Goal: Transaction & Acquisition: Purchase product/service

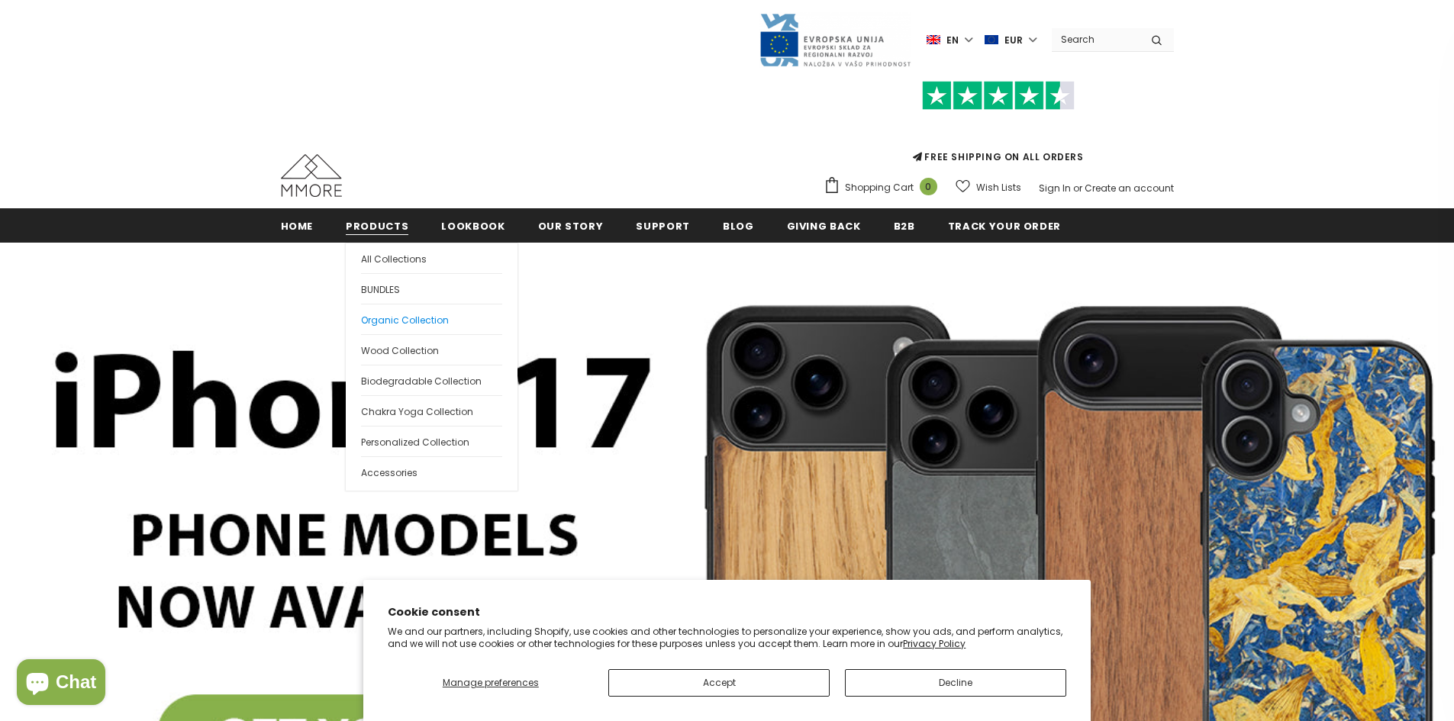
click at [398, 318] on span "Organic Collection" at bounding box center [405, 320] width 88 height 13
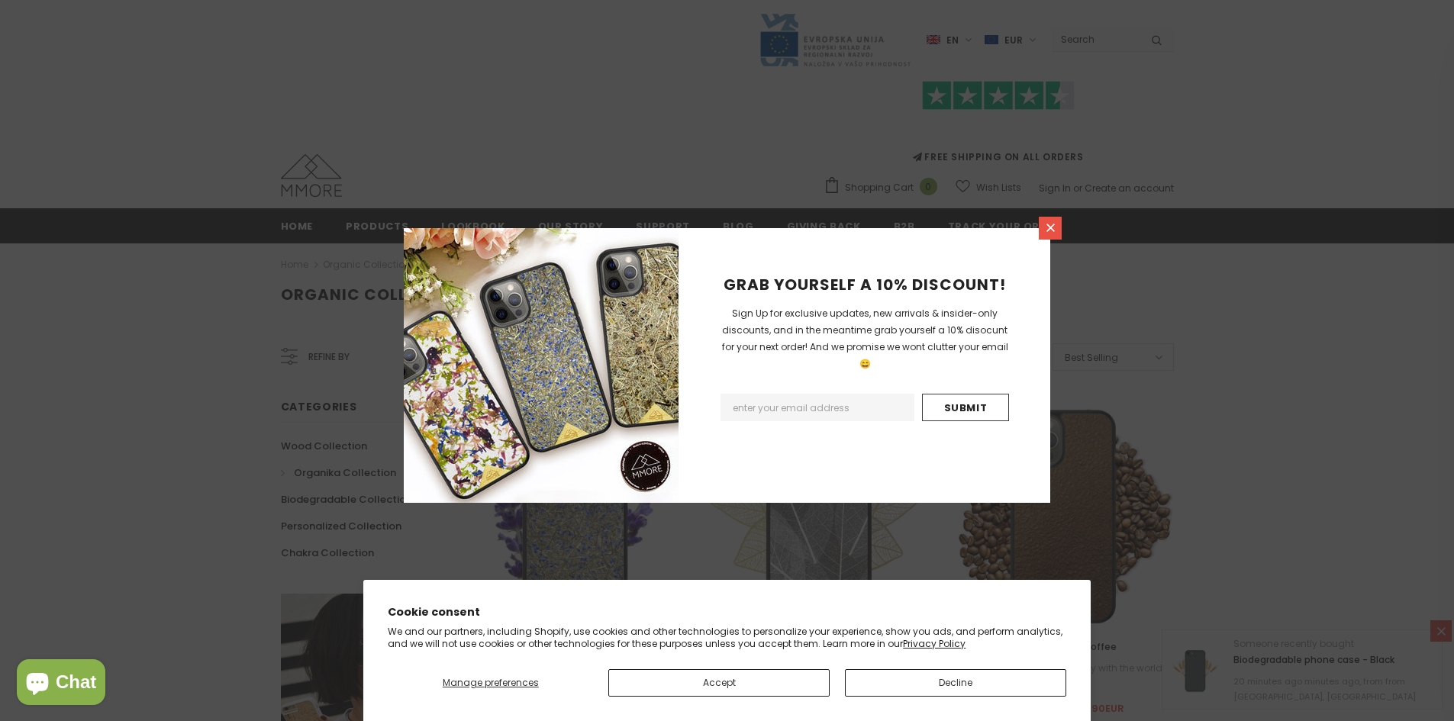
click at [1049, 234] on link at bounding box center [1050, 228] width 23 height 23
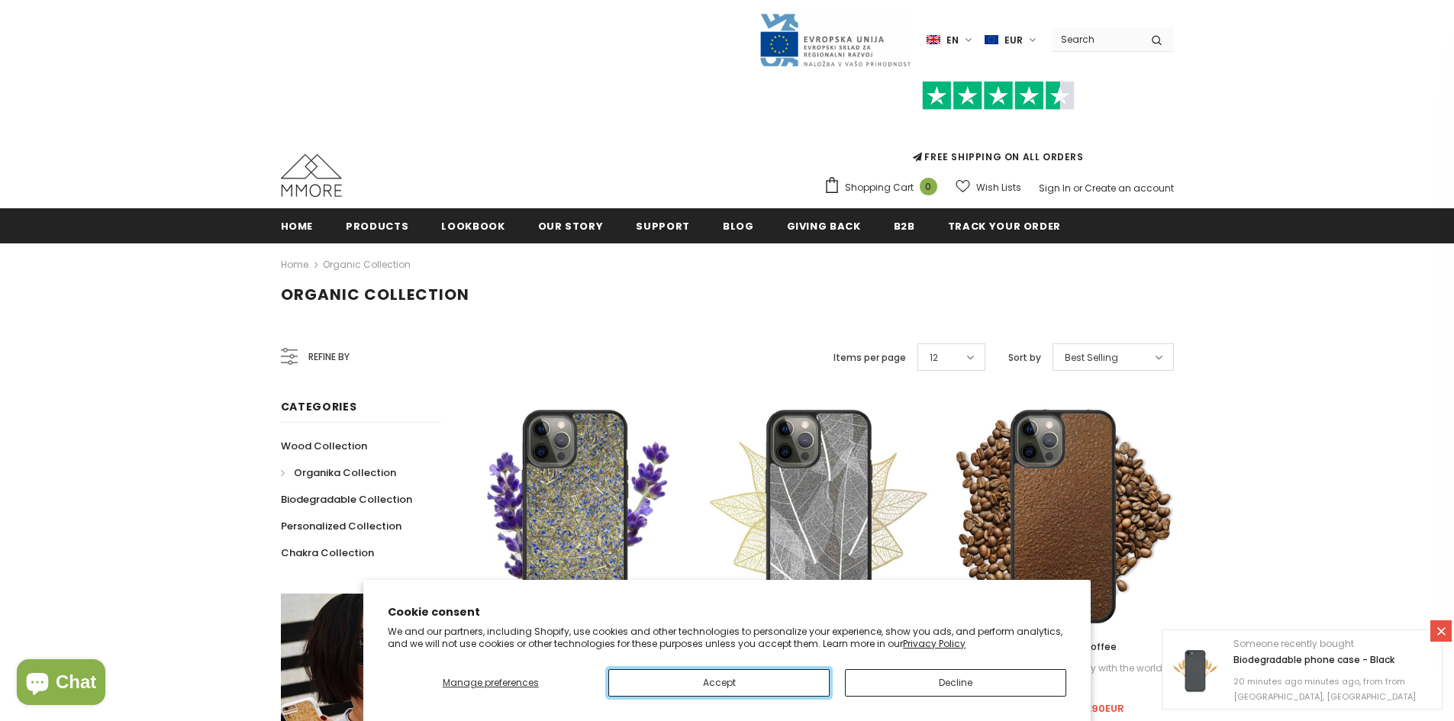
click at [702, 695] on button "Accept" at bounding box center [718, 683] width 221 height 27
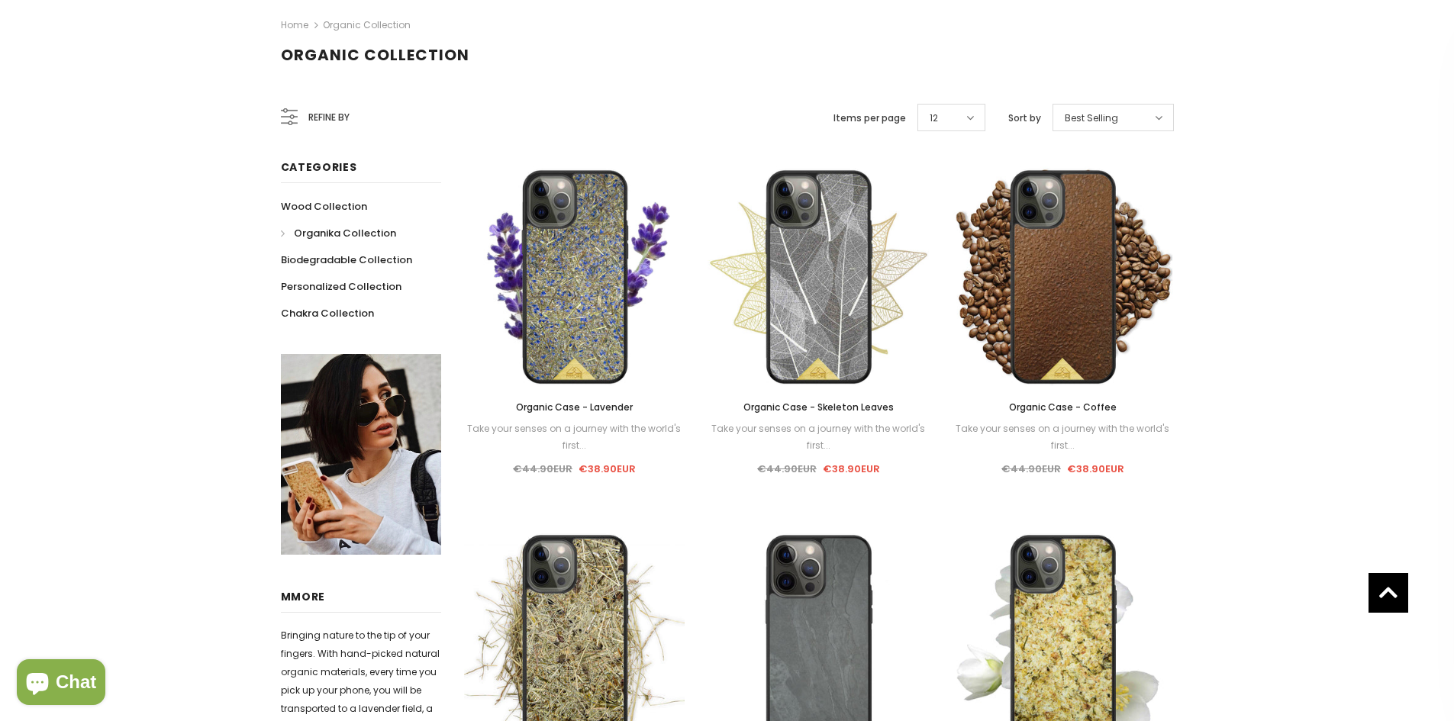
scroll to position [66, 0]
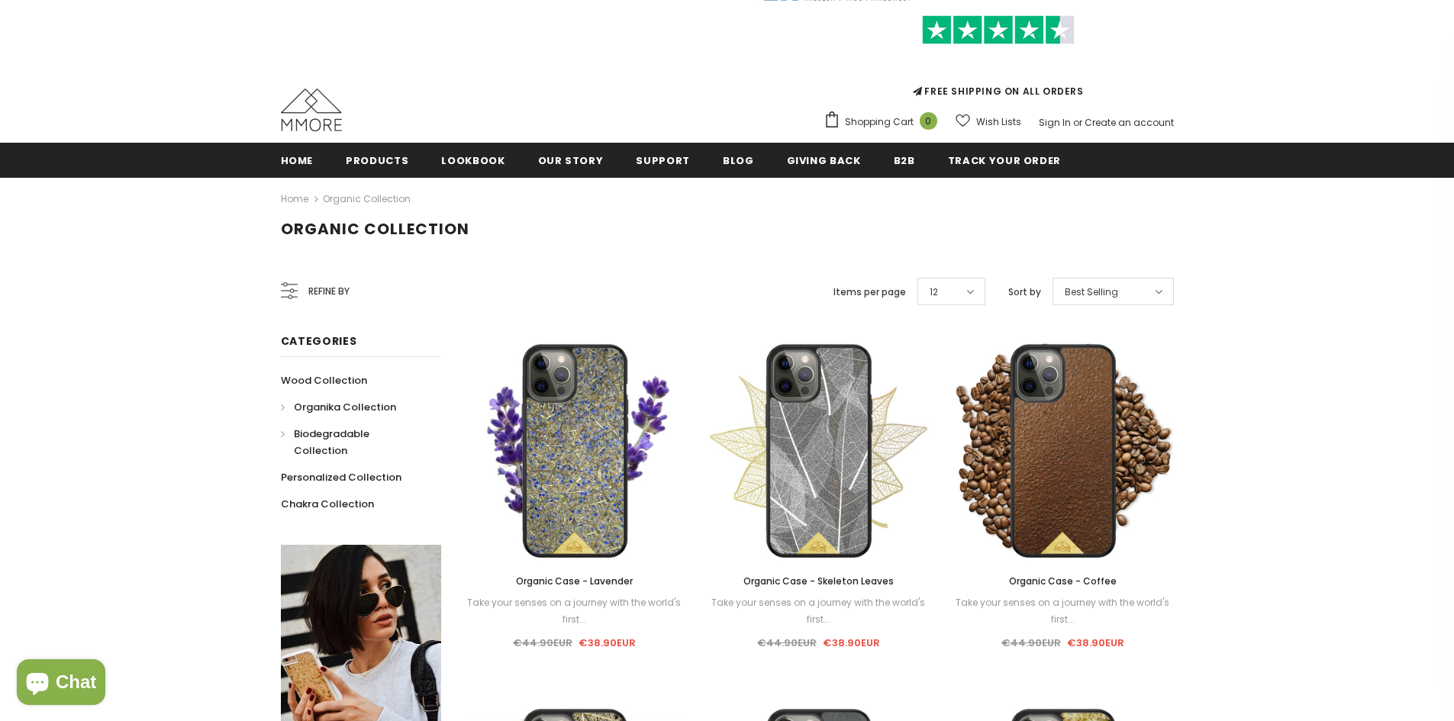
click at [368, 436] on span "Biodegradable Collection" at bounding box center [332, 442] width 76 height 31
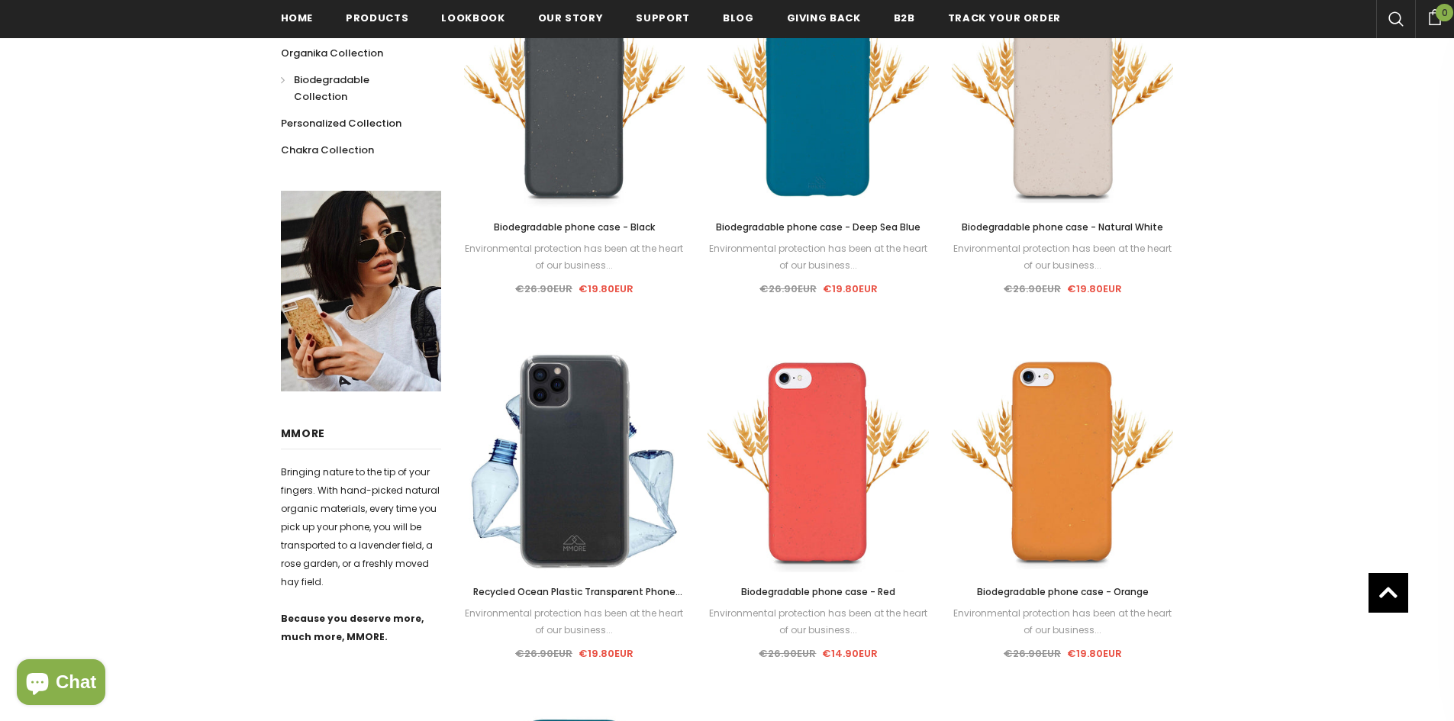
scroll to position [389, 0]
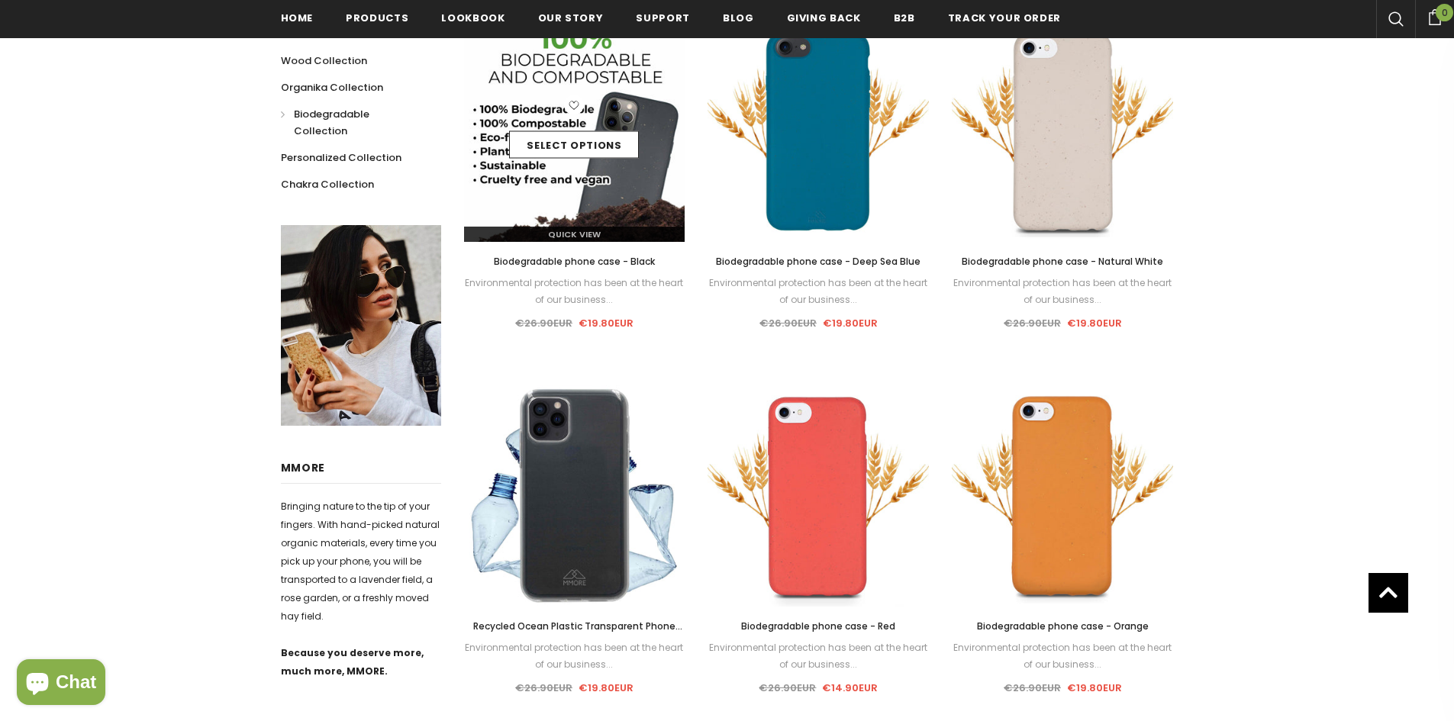
click at [600, 169] on img at bounding box center [574, 131] width 221 height 221
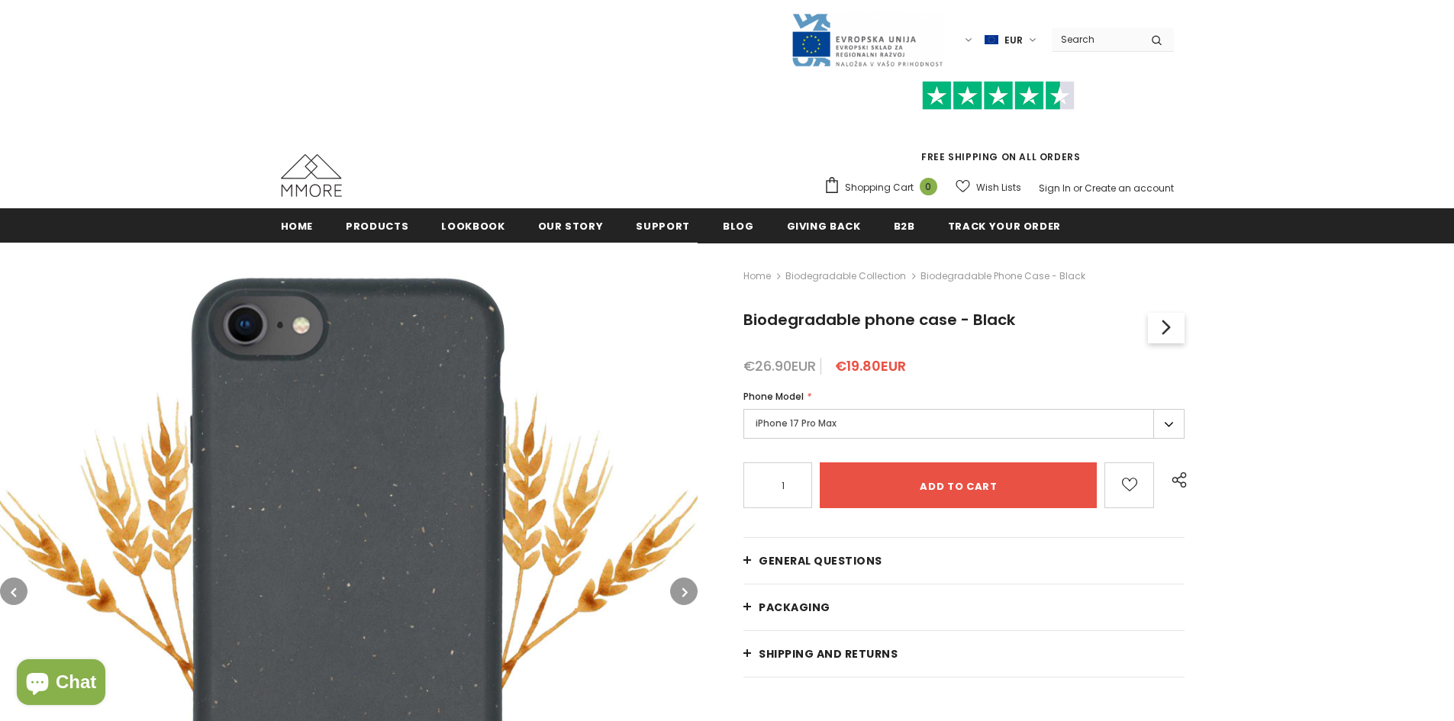
click at [814, 418] on label "iPhone 17 Pro Max" at bounding box center [964, 424] width 441 height 30
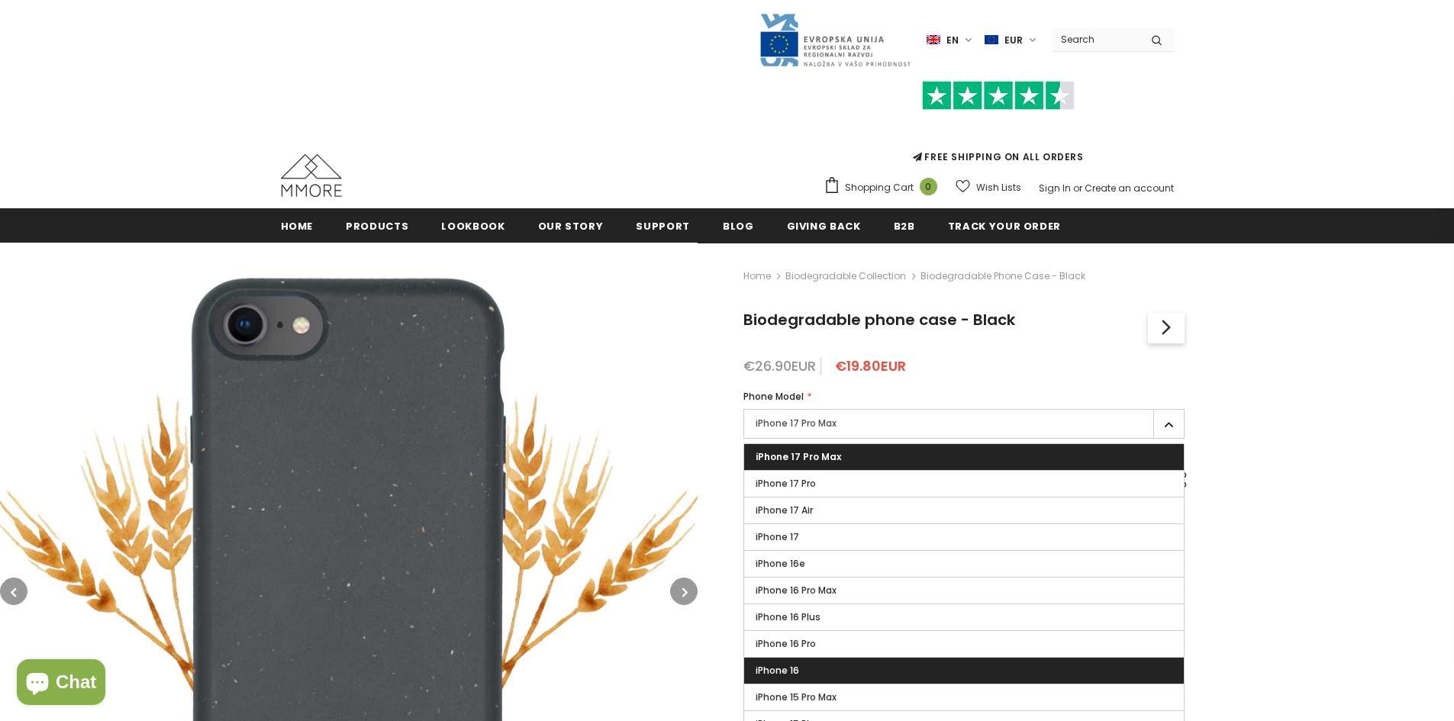
click at [822, 669] on label "iPhone 16" at bounding box center [964, 671] width 440 height 26
click at [0, 0] on input "iPhone 16" at bounding box center [0, 0] width 0 height 0
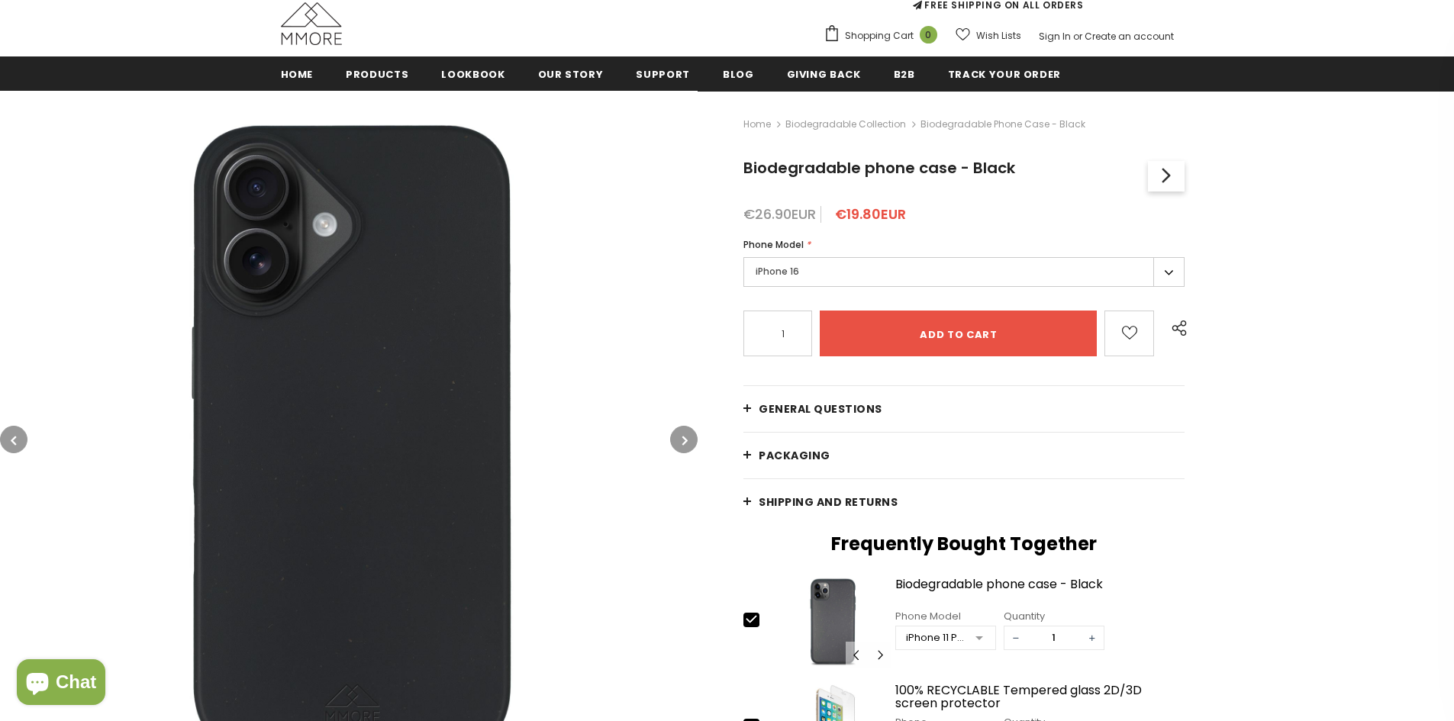
scroll to position [153, 0]
click at [823, 521] on link "Shipping and returns" at bounding box center [964, 502] width 441 height 46
click at [821, 518] on link "Shipping and returns" at bounding box center [964, 502] width 441 height 46
click at [807, 504] on span "Shipping and returns" at bounding box center [828, 501] width 139 height 15
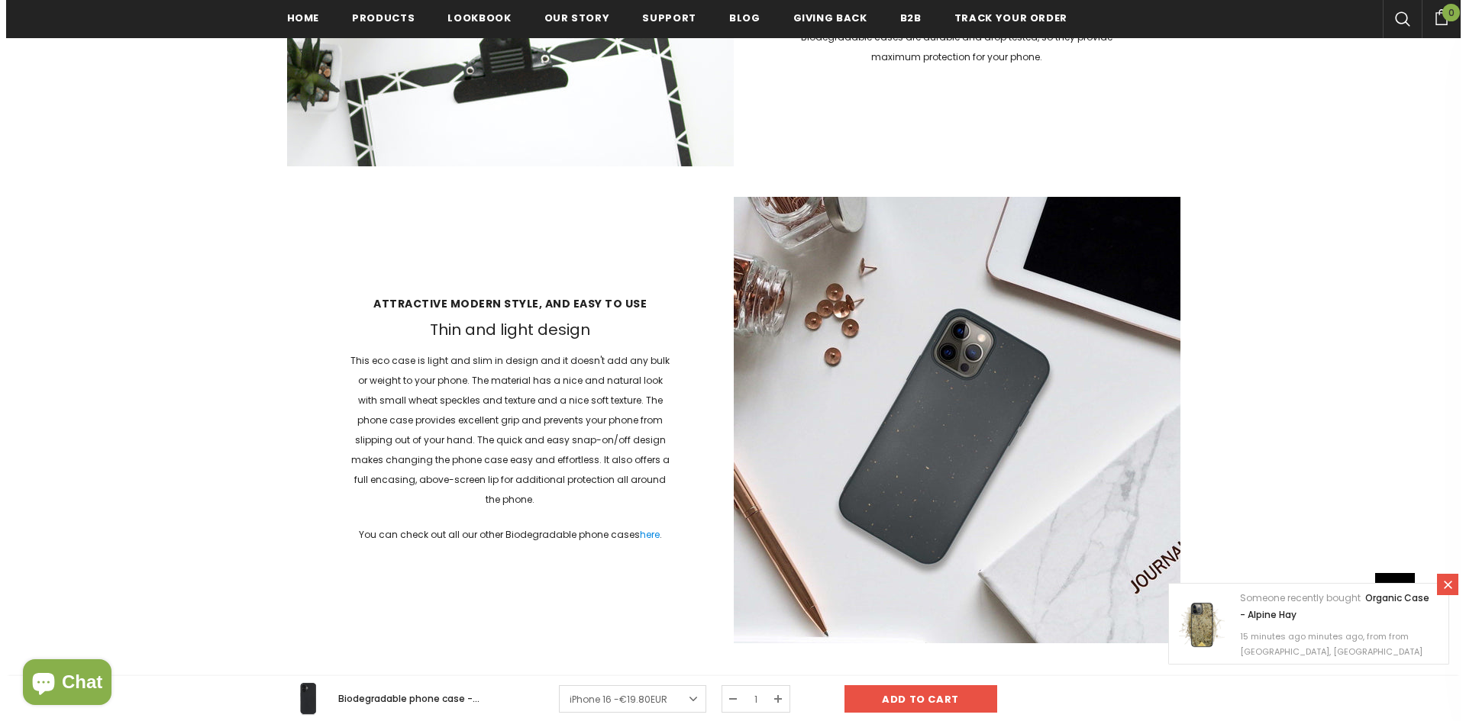
scroll to position [3719, 0]
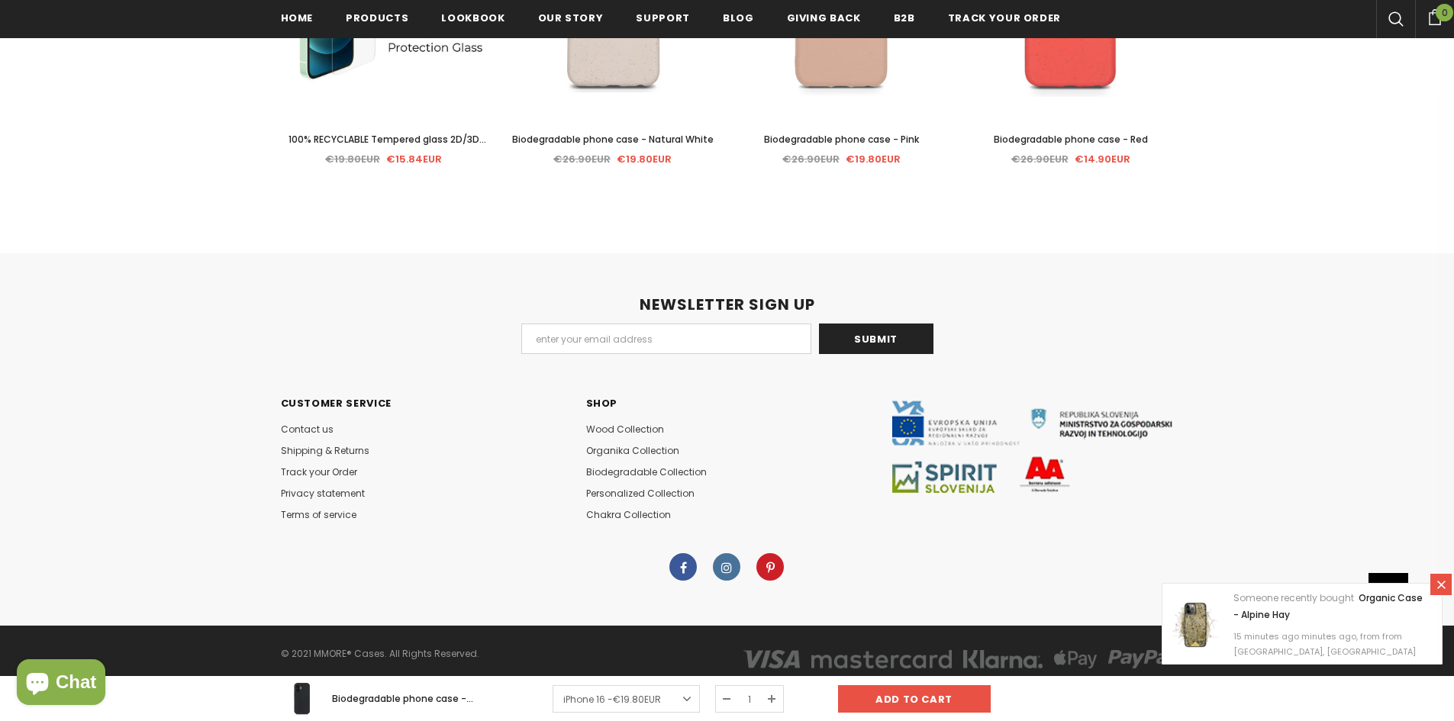
click at [1447, 586] on icon at bounding box center [1441, 585] width 13 height 13
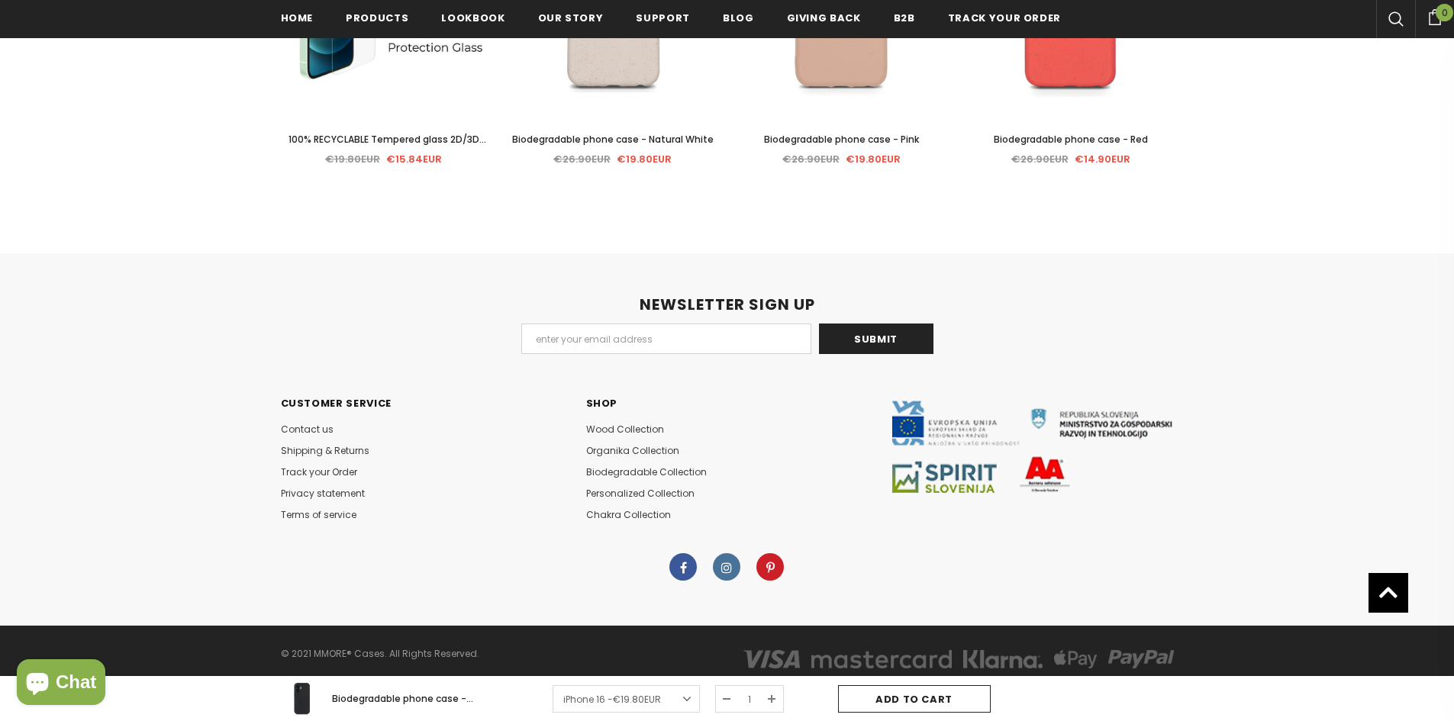
click at [925, 696] on input "Add to cart" at bounding box center [914, 699] width 153 height 27
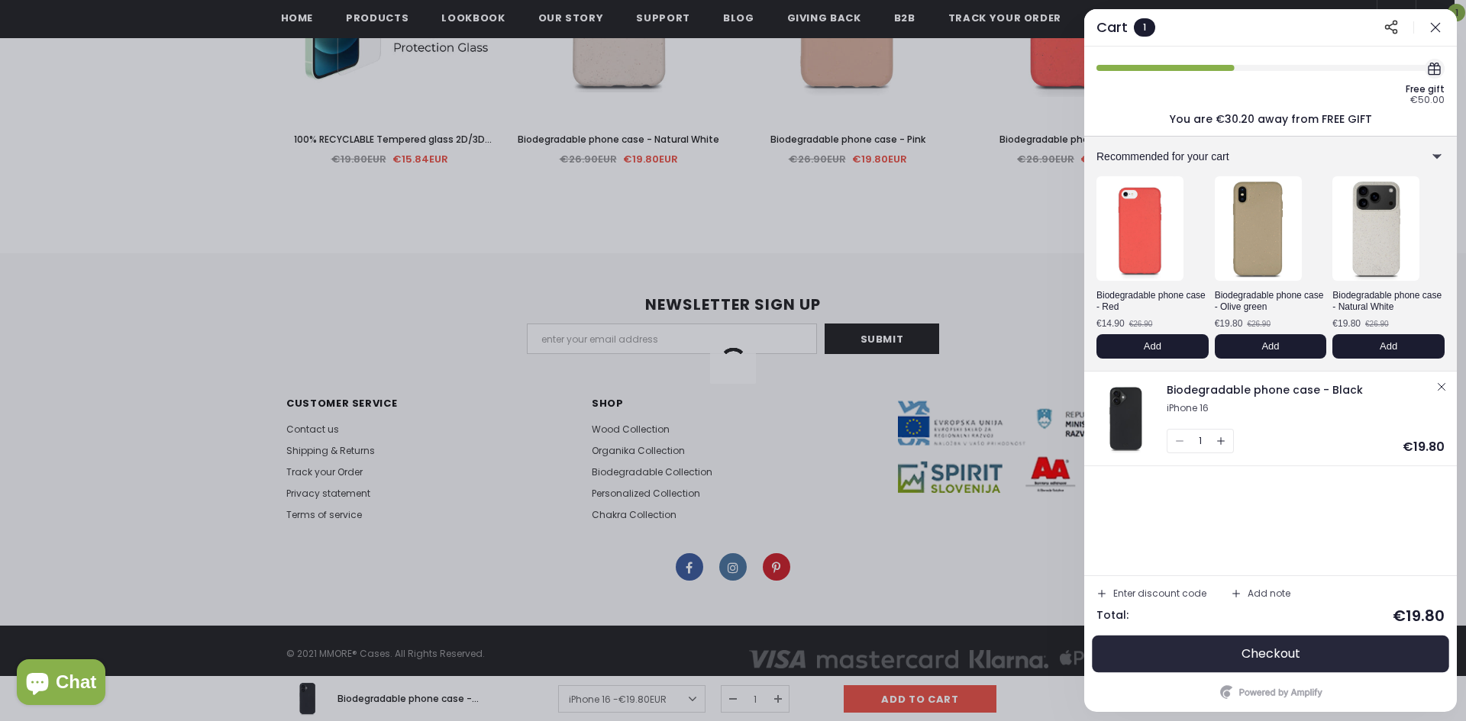
click at [1262, 645] on button "Checkout" at bounding box center [1270, 654] width 348 height 37
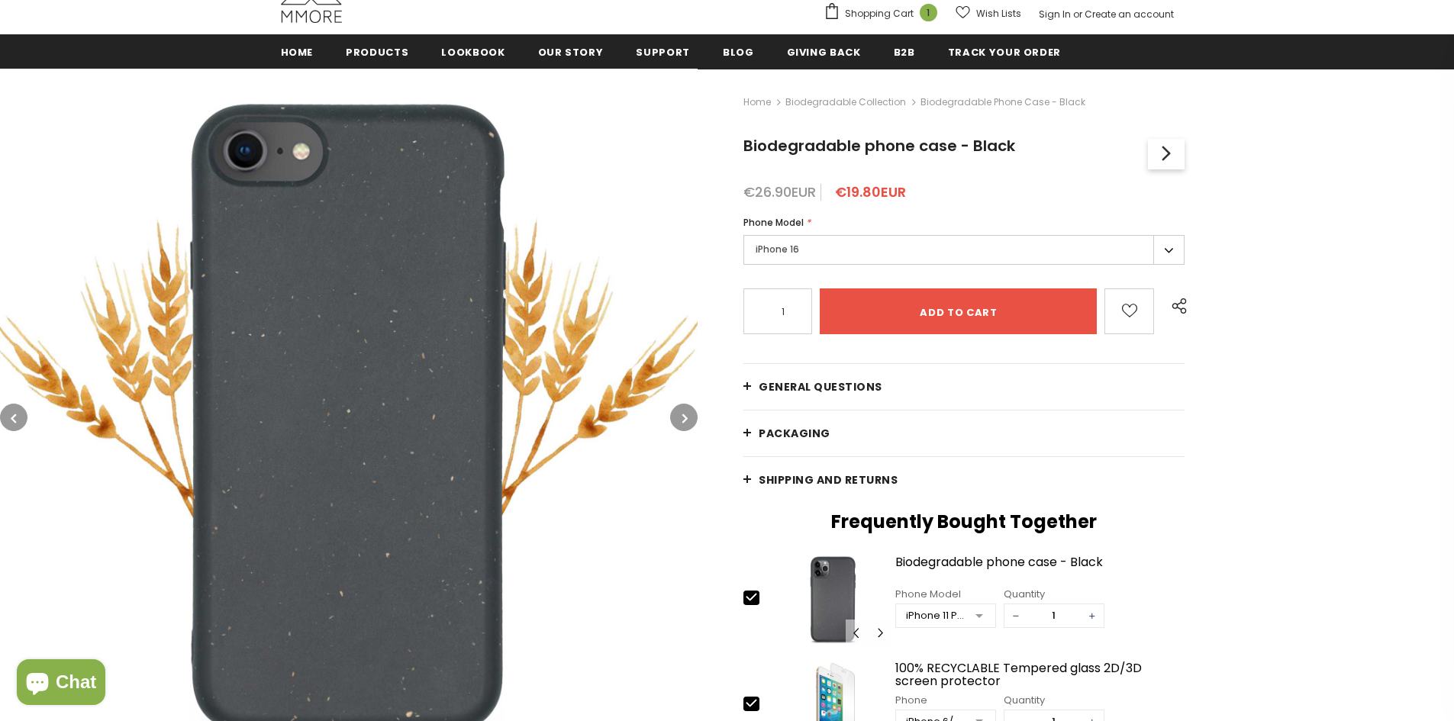
scroll to position [229, 0]
